Goal: Task Accomplishment & Management: Manage account settings

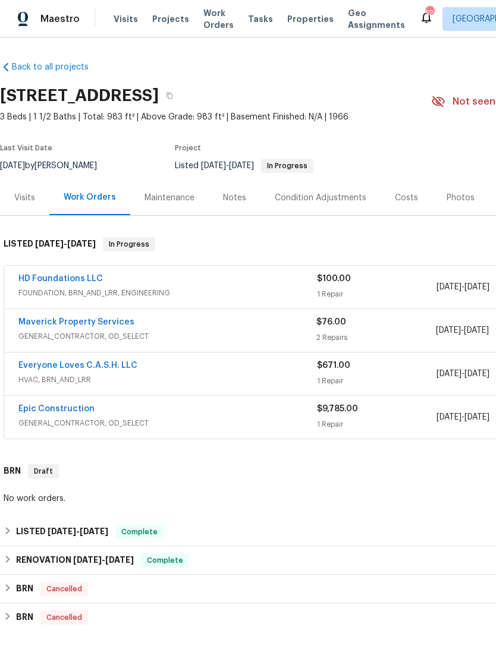
click at [49, 325] on link "Maverick Property Services" at bounding box center [76, 322] width 116 height 8
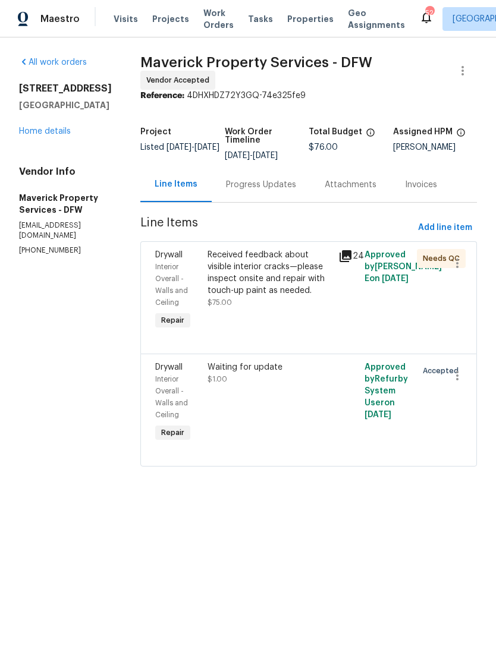
click at [331, 297] on div "Received feedback about visible interior cracks—please inspect onsite and repai…" at bounding box center [269, 273] width 124 height 48
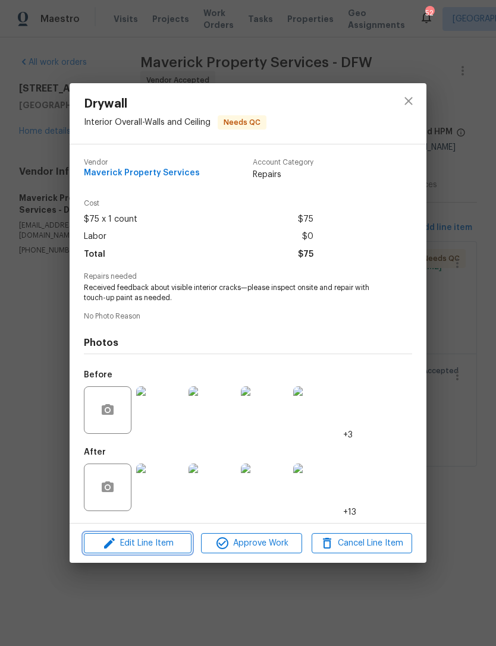
click at [131, 549] on span "Edit Line Item" at bounding box center [137, 543] width 100 height 15
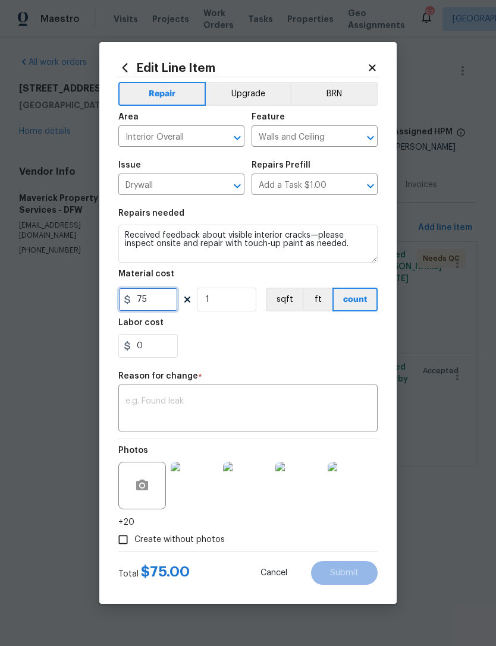
click at [150, 306] on input "75" at bounding box center [147, 300] width 59 height 24
click at [143, 308] on input "75" at bounding box center [147, 300] width 59 height 24
type input "450"
click at [158, 409] on textarea at bounding box center [247, 409] width 245 height 25
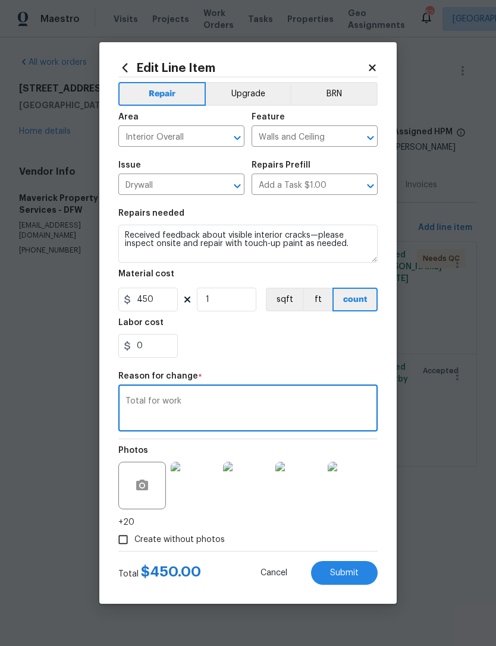
type textarea "Total for work"
click at [352, 574] on span "Submit" at bounding box center [344, 573] width 29 height 9
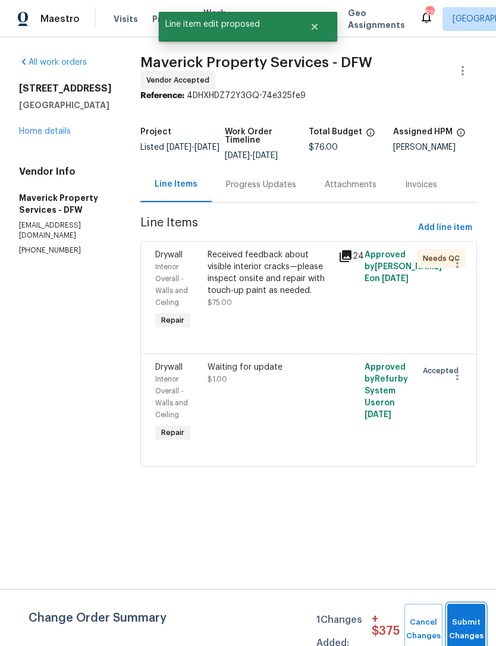
click at [464, 622] on button "Submit Changes" at bounding box center [466, 629] width 38 height 51
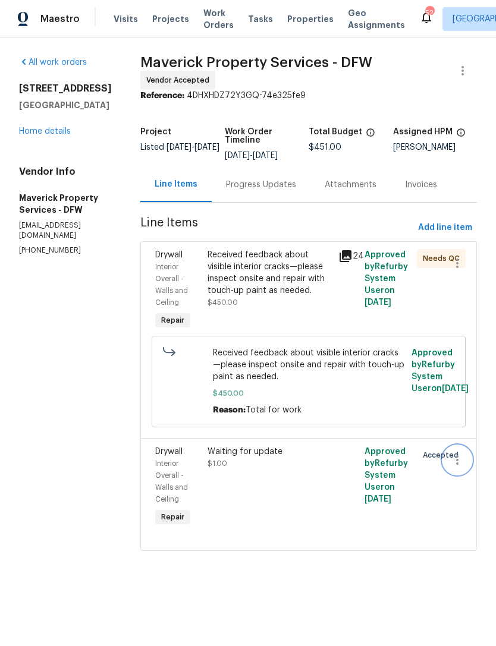
click at [462, 467] on icon "button" at bounding box center [457, 460] width 14 height 14
click at [468, 472] on li "Cancel" at bounding box center [463, 473] width 46 height 20
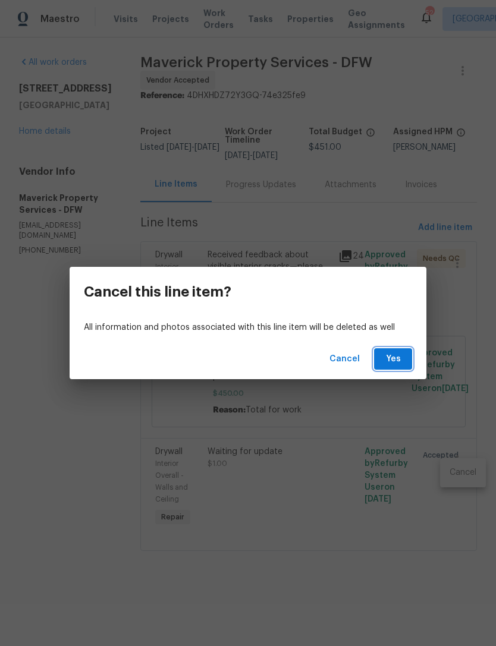
click at [392, 352] on span "Yes" at bounding box center [392, 359] width 19 height 15
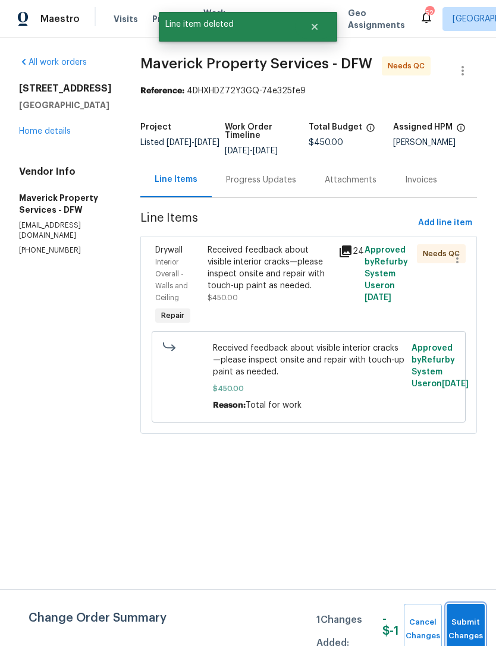
click at [474, 616] on button "Submit Changes" at bounding box center [465, 629] width 38 height 51
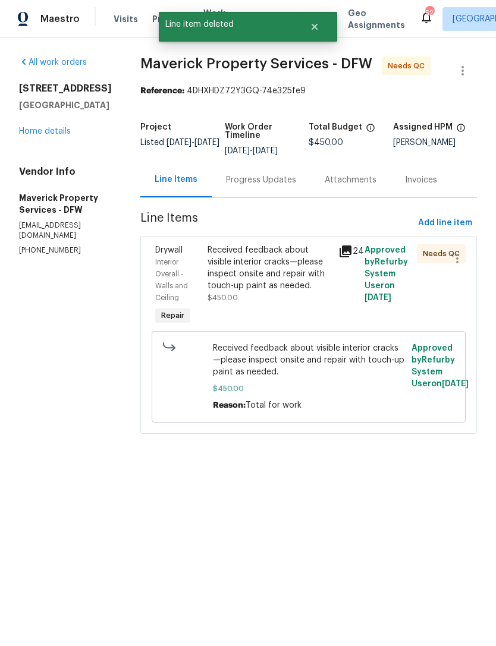
click at [322, 291] on div "Received feedback about visible interior cracks—please inspect onsite and repai…" at bounding box center [269, 268] width 124 height 48
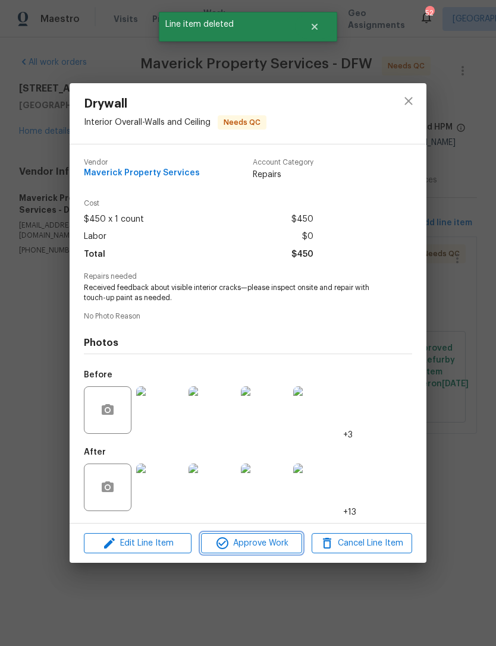
click at [285, 537] on button "Approve Work" at bounding box center [251, 543] width 100 height 21
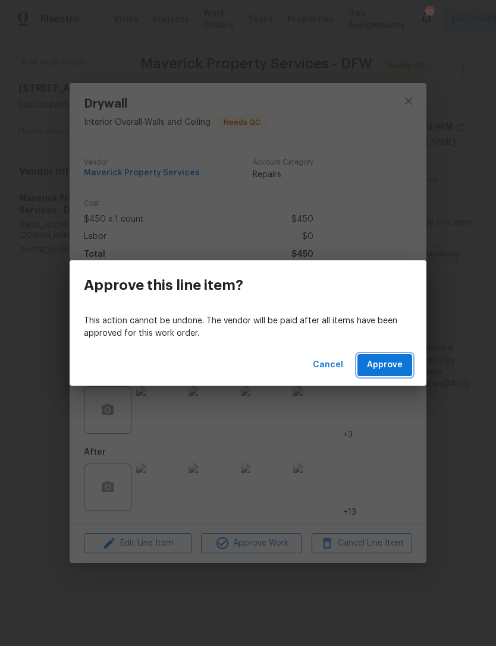
click at [395, 368] on span "Approve" at bounding box center [385, 365] width 36 height 15
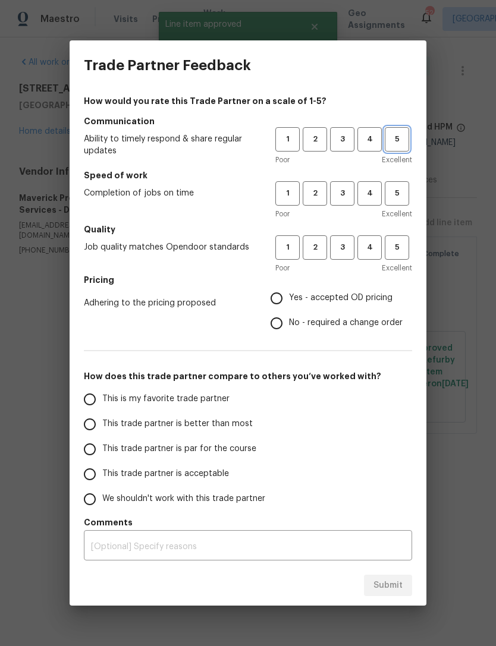
click at [396, 144] on span "5" at bounding box center [397, 140] width 22 height 14
click at [395, 204] on button "5" at bounding box center [397, 193] width 24 height 24
click at [401, 252] on span "5" at bounding box center [397, 248] width 22 height 14
click at [282, 297] on input "Yes - accepted OD pricing" at bounding box center [276, 298] width 25 height 25
radio input "true"
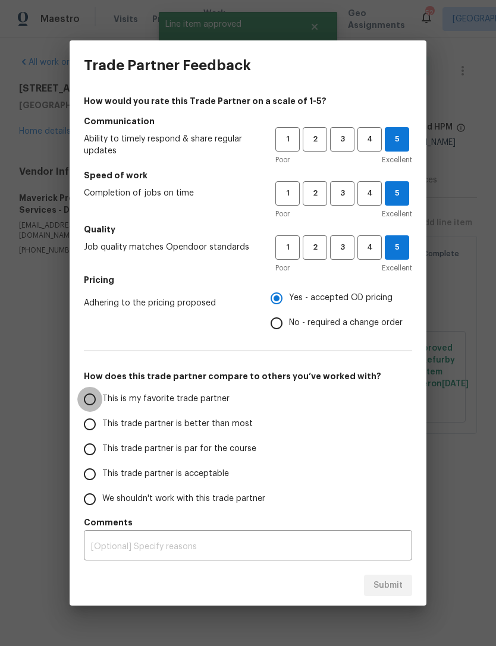
click at [102, 399] on input "This is my favorite trade partner" at bounding box center [89, 399] width 25 height 25
click at [393, 583] on span "Submit" at bounding box center [387, 585] width 29 height 15
radio input "true"
